Goal: Task Accomplishment & Management: Manage account settings

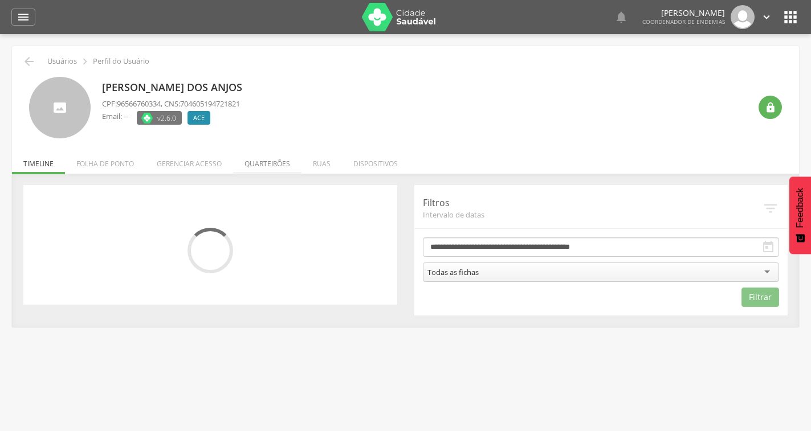
click at [260, 162] on li "Quarteirões" at bounding box center [267, 161] width 68 height 27
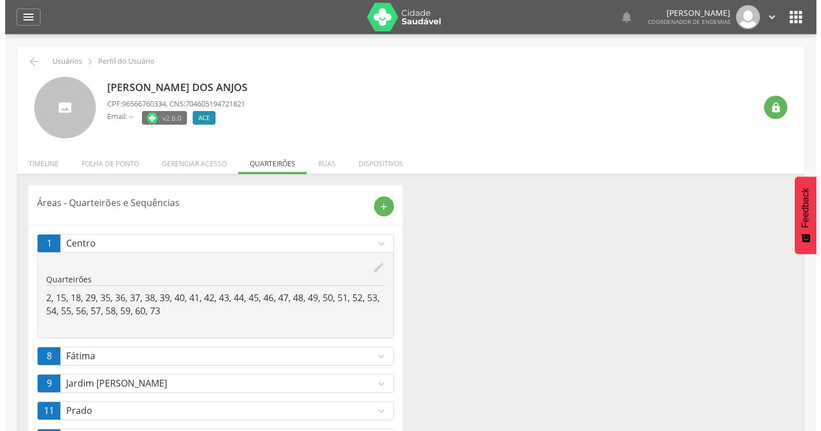
scroll to position [48, 0]
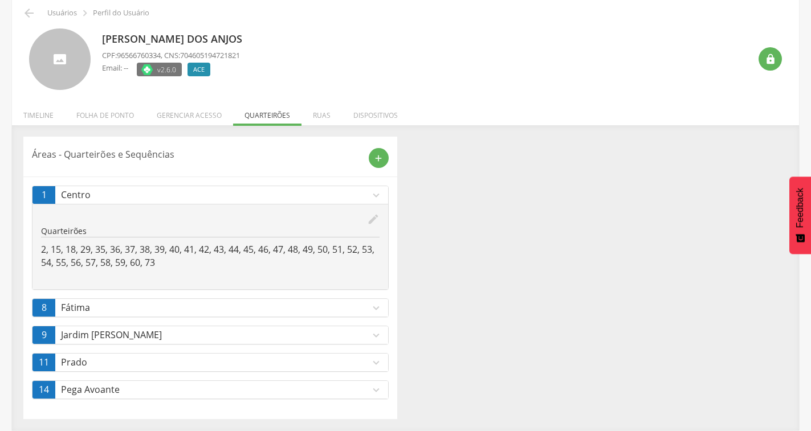
click at [370, 218] on icon "edit" at bounding box center [373, 219] width 13 height 13
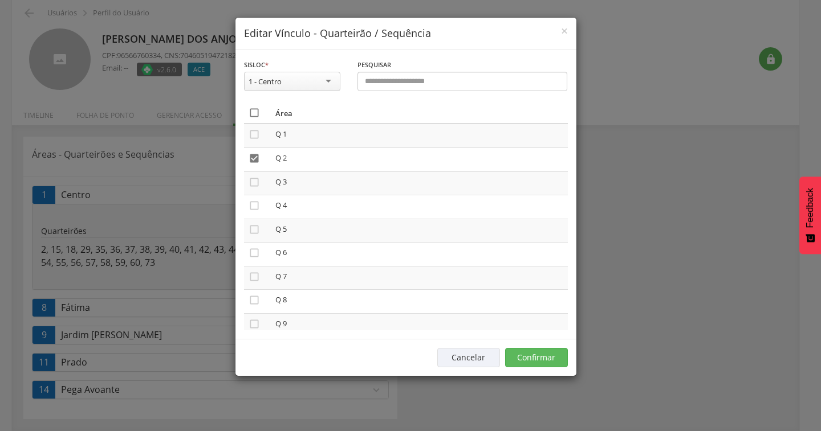
click at [252, 117] on icon "" at bounding box center [253, 112] width 11 height 11
click at [252, 114] on icon "" at bounding box center [253, 112] width 11 height 11
click at [522, 354] on button "Confirmar" at bounding box center [536, 357] width 63 height 19
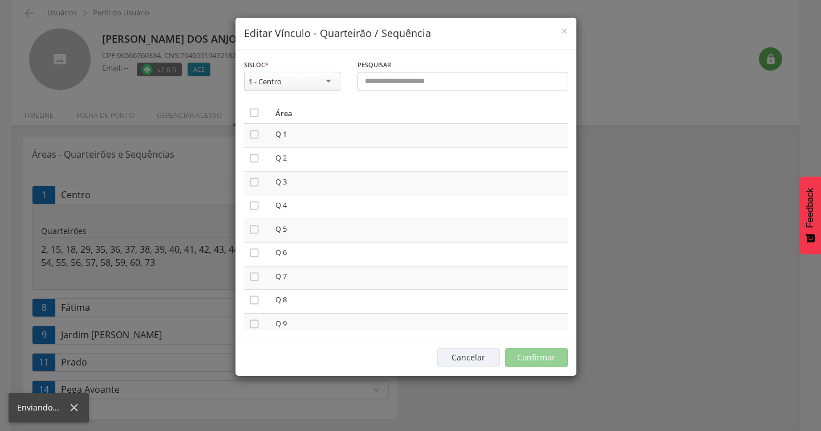
scroll to position [34, 0]
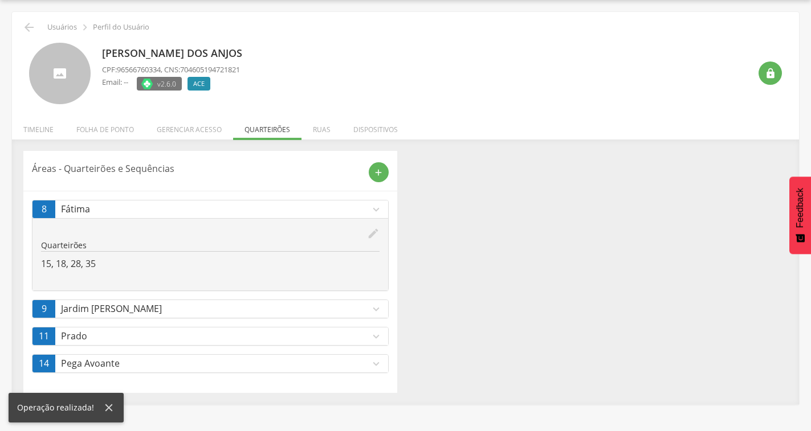
click at [377, 360] on icon "expand_more" at bounding box center [376, 364] width 13 height 13
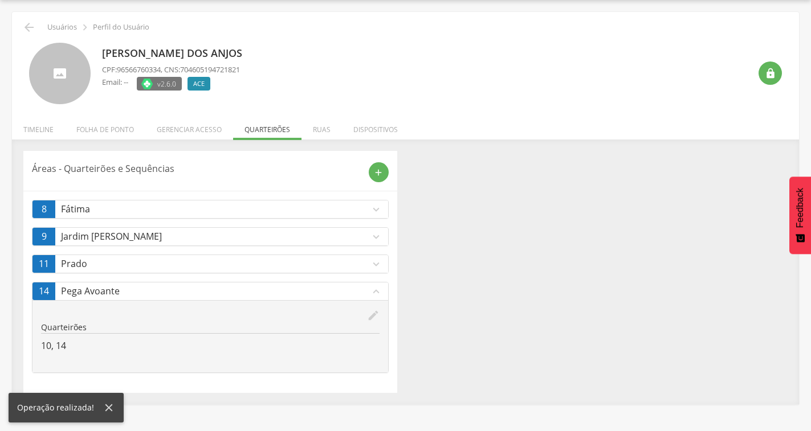
click at [372, 362] on div "edit Editar Quarteirões 10, 14" at bounding box center [210, 336] width 356 height 72
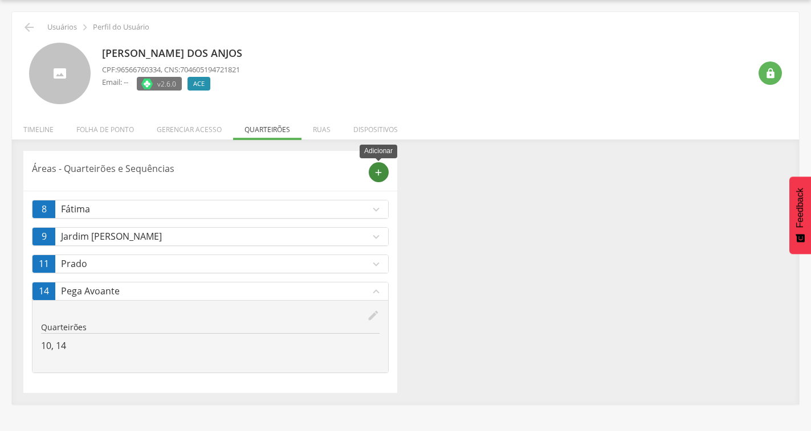
click at [379, 177] on icon "add" at bounding box center [378, 173] width 10 height 10
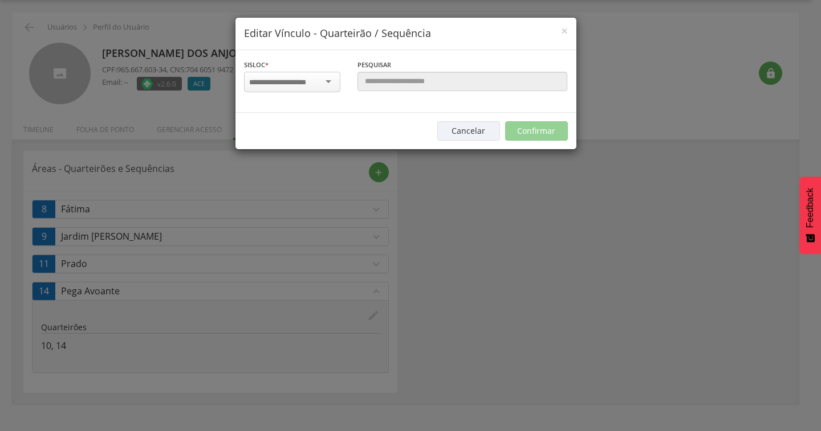
click at [304, 81] on input "select-one" at bounding box center [285, 82] width 72 height 10
type input "***"
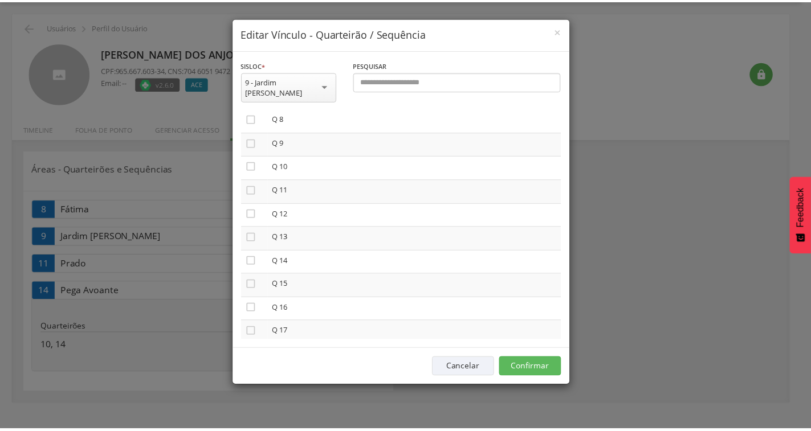
scroll to position [171, 0]
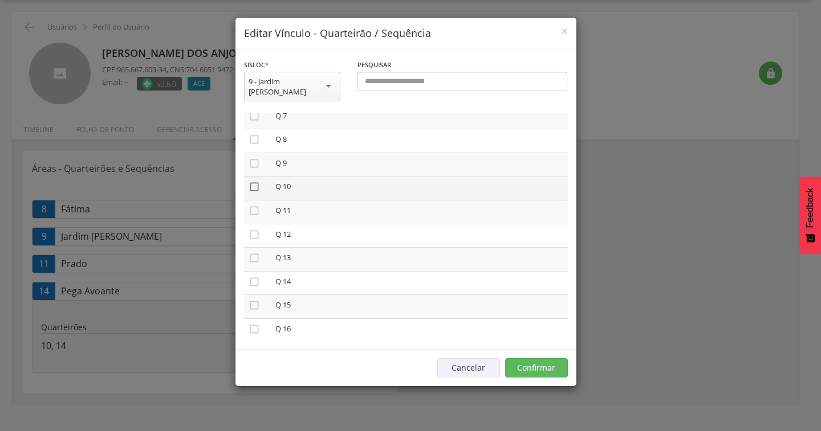
click at [256, 181] on icon "" at bounding box center [253, 186] width 11 height 11
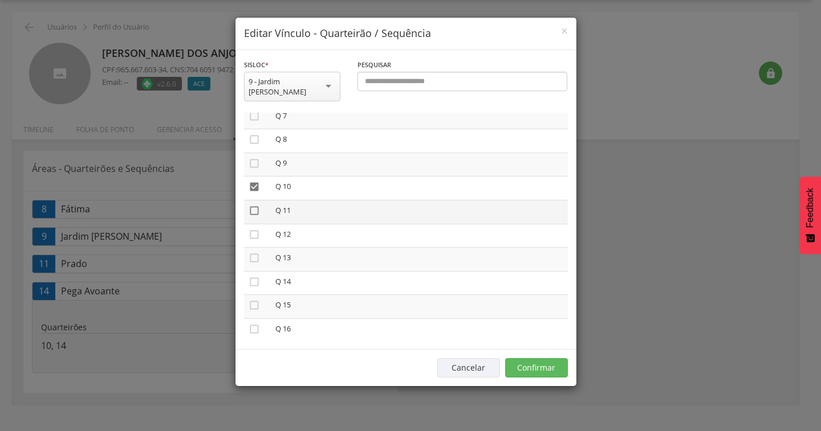
click at [251, 206] on icon "" at bounding box center [253, 210] width 11 height 11
click at [542, 358] on button "Confirmar" at bounding box center [536, 367] width 63 height 19
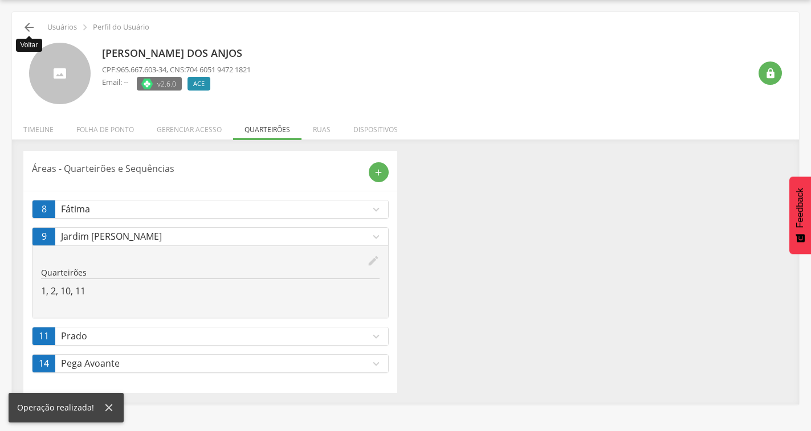
click at [31, 26] on icon "" at bounding box center [29, 28] width 14 height 14
